Goal: Information Seeking & Learning: Learn about a topic

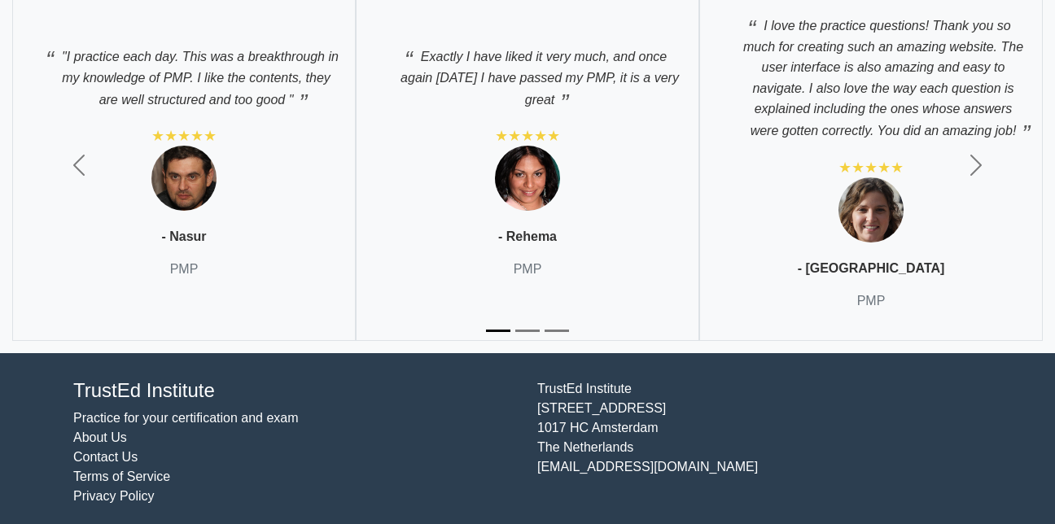
scroll to position [5766, 0]
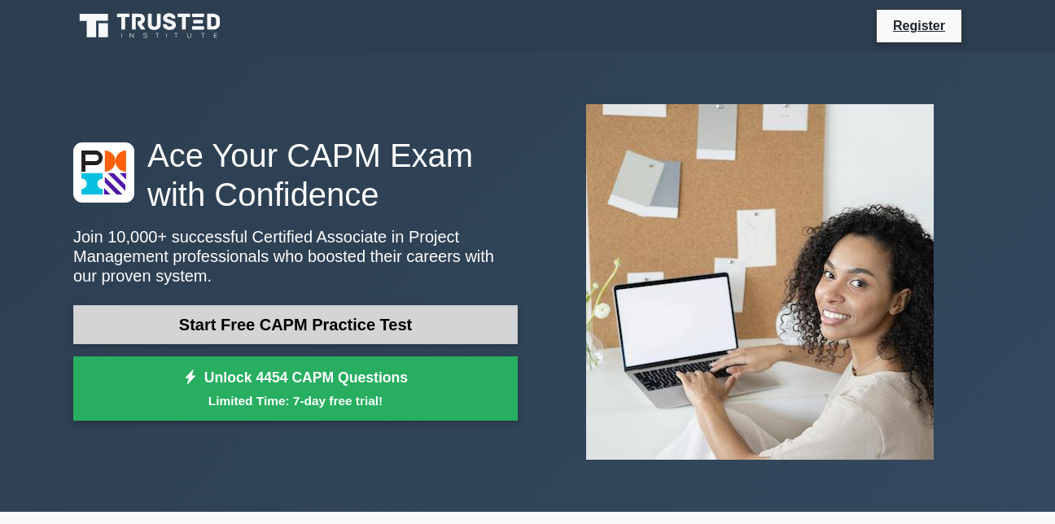
click at [386, 329] on link "Start Free CAPM Practice Test" at bounding box center [295, 324] width 444 height 39
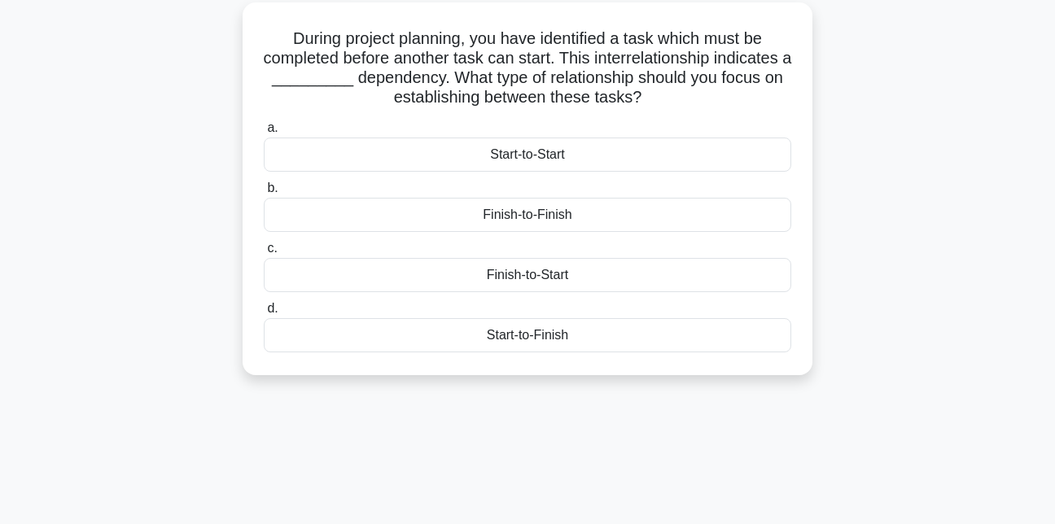
scroll to position [92, 0]
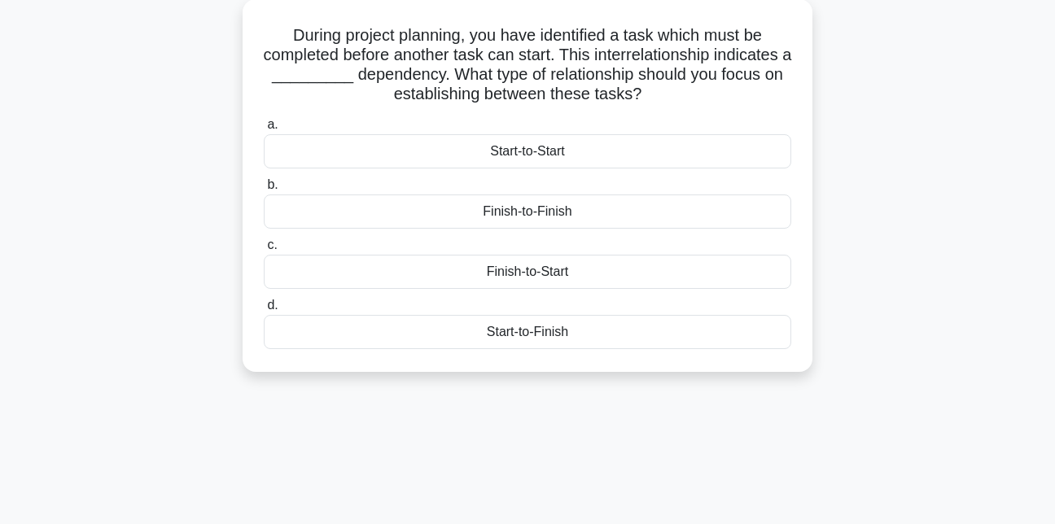
click at [421, 341] on div "Start-to-Finish" at bounding box center [527, 332] width 527 height 34
click at [264, 311] on input "d. Start-to-Finish" at bounding box center [264, 305] width 0 height 11
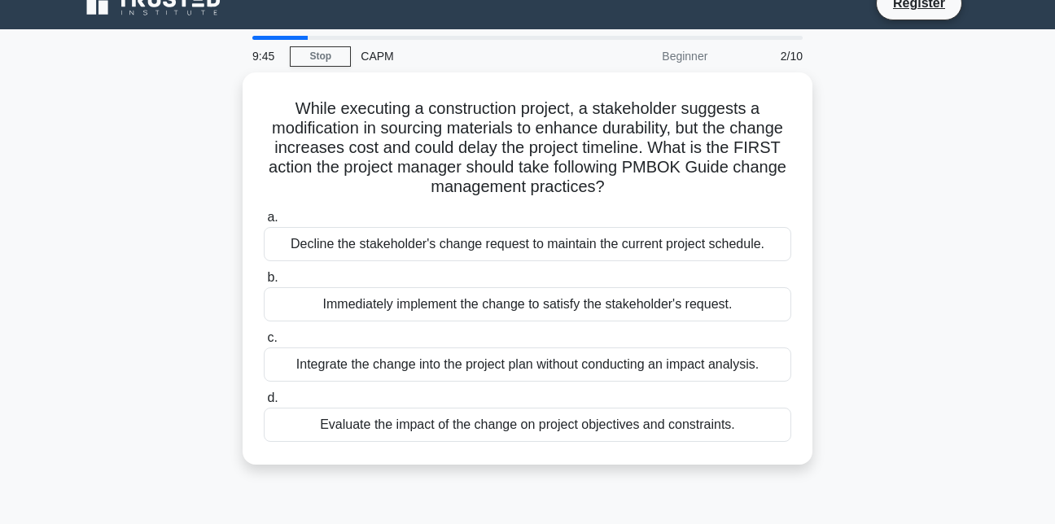
scroll to position [0, 0]
